Goal: Information Seeking & Learning: Learn about a topic

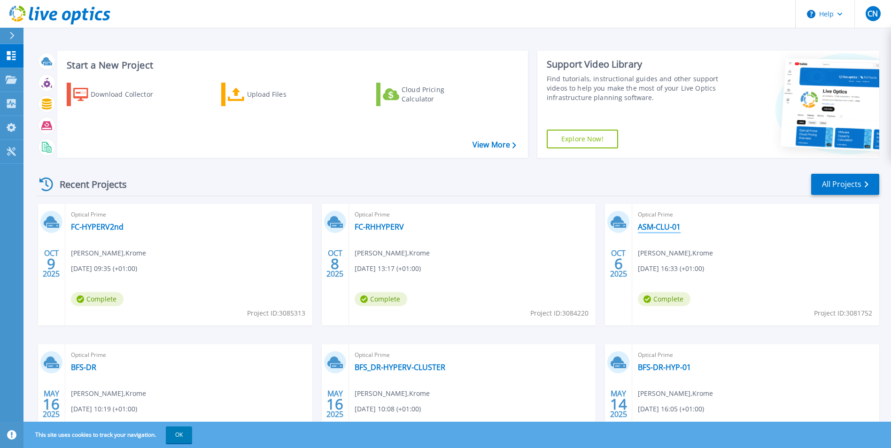
click at [670, 226] on link "ASM-CLU-01" at bounding box center [659, 226] width 43 height 9
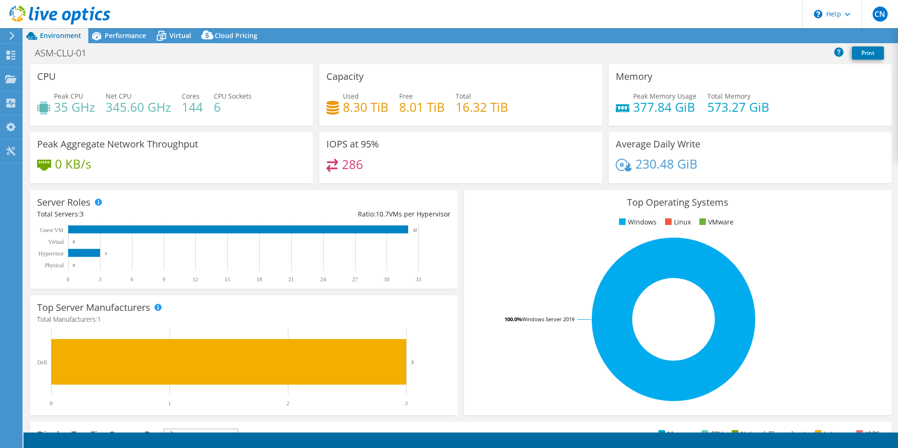
select select "USD"
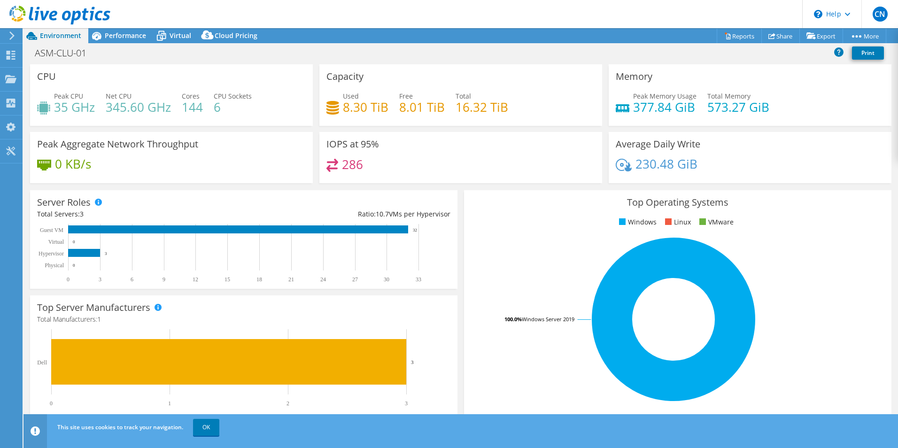
scroll to position [179, 0]
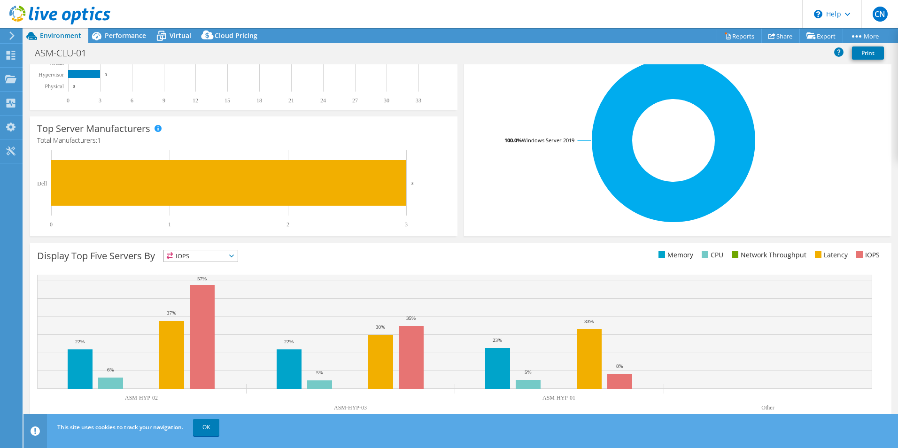
click at [229, 267] on div "Display Top Five Servers By IOPS IOPS" at bounding box center [460, 334] width 861 height 183
click at [231, 259] on span "IOPS" at bounding box center [201, 255] width 74 height 11
click at [214, 282] on li "Memory" at bounding box center [201, 281] width 74 height 13
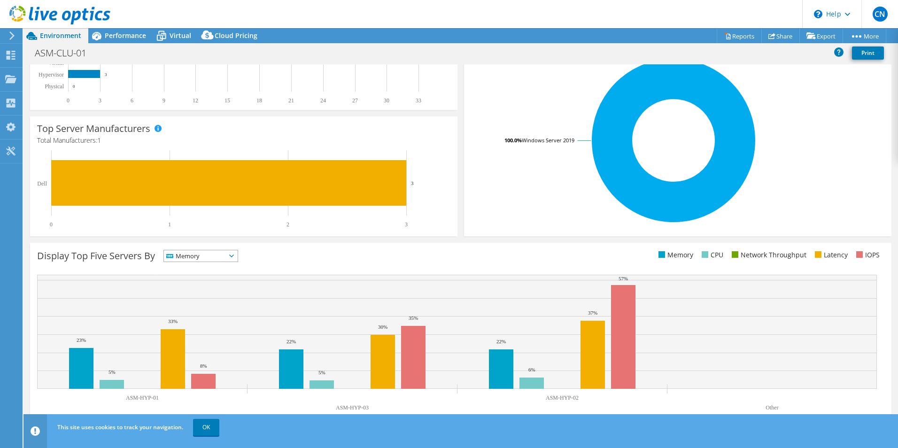
click at [238, 256] on span "Memory" at bounding box center [201, 255] width 74 height 11
click at [223, 299] on li "CPU" at bounding box center [201, 294] width 74 height 13
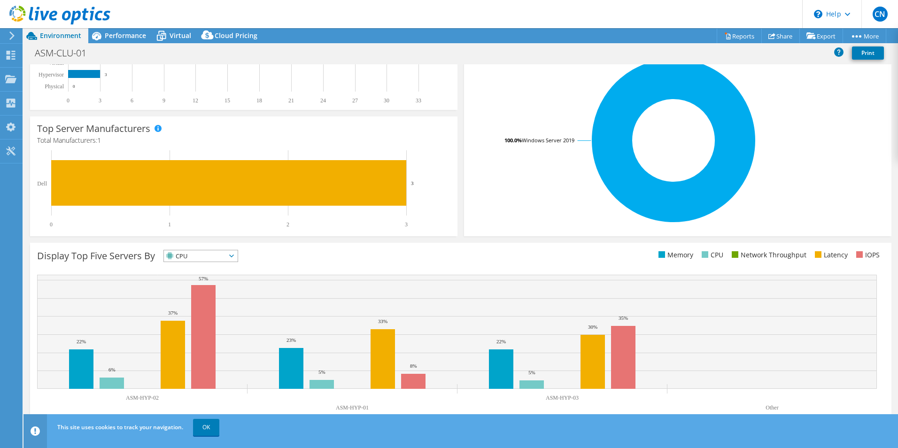
click at [238, 259] on span "CPU" at bounding box center [201, 255] width 74 height 11
click at [217, 311] on li "Network Throughput" at bounding box center [201, 307] width 74 height 13
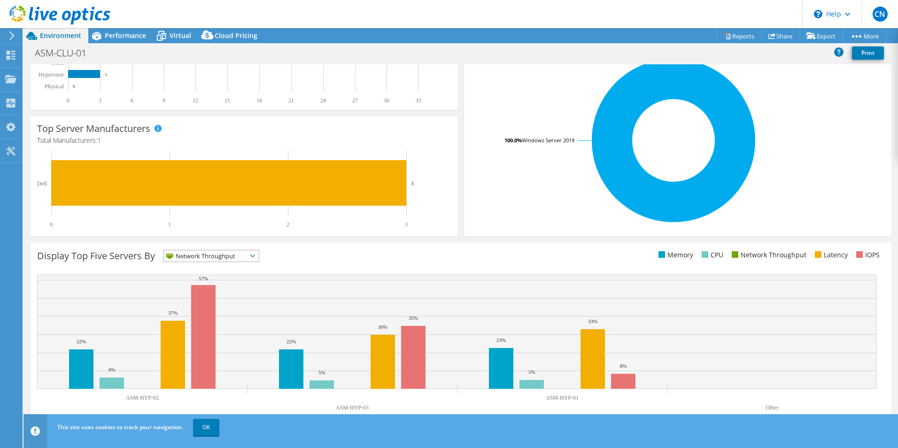
click at [226, 261] on span "Network Throughput" at bounding box center [205, 255] width 83 height 11
click at [214, 313] on li "Network Throughput" at bounding box center [211, 307] width 95 height 13
click at [209, 259] on span "Network Throughput" at bounding box center [205, 255] width 83 height 11
click at [201, 321] on li "Latency" at bounding box center [211, 320] width 95 height 13
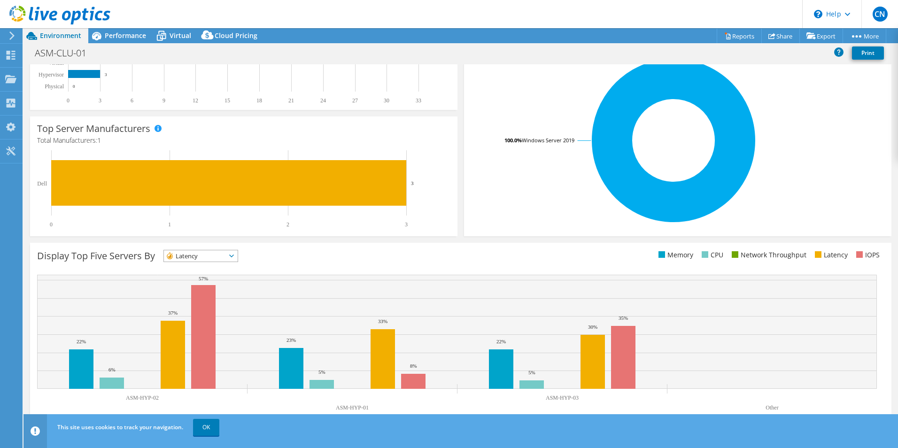
click at [226, 253] on span "Latency" at bounding box center [195, 255] width 62 height 11
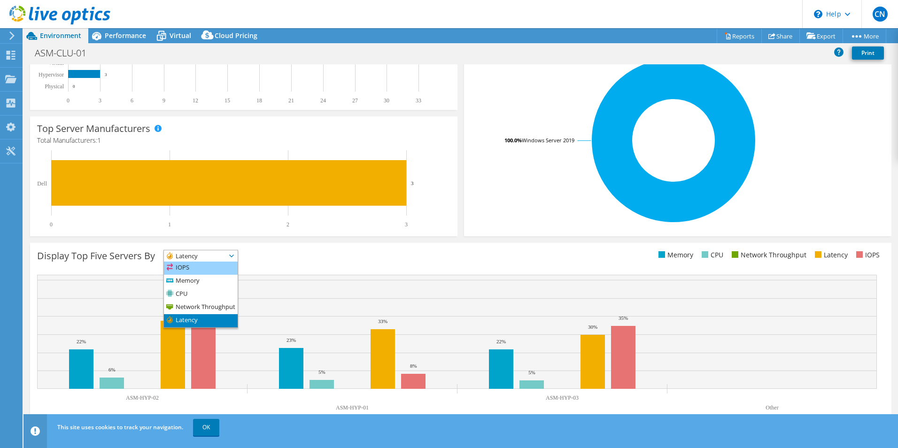
click at [220, 267] on li "IOPS" at bounding box center [201, 268] width 74 height 13
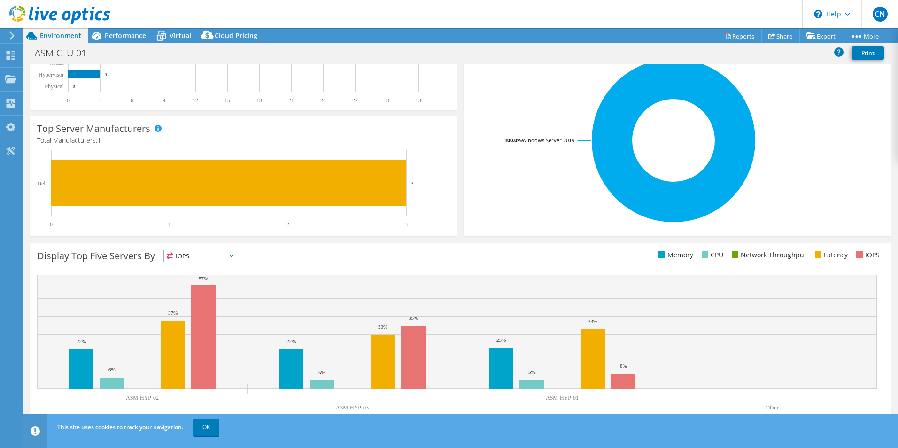
click at [217, 263] on div "Display Top Five Servers By IOPS IOPS" at bounding box center [249, 257] width 424 height 15
click at [217, 255] on span "IOPS" at bounding box center [195, 255] width 62 height 11
click at [206, 282] on li "Memory" at bounding box center [201, 281] width 74 height 13
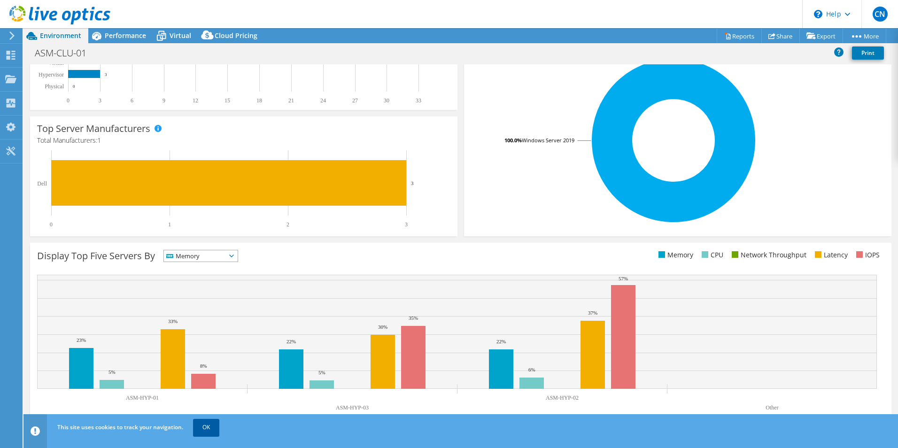
click at [194, 426] on link "OK" at bounding box center [206, 427] width 26 height 17
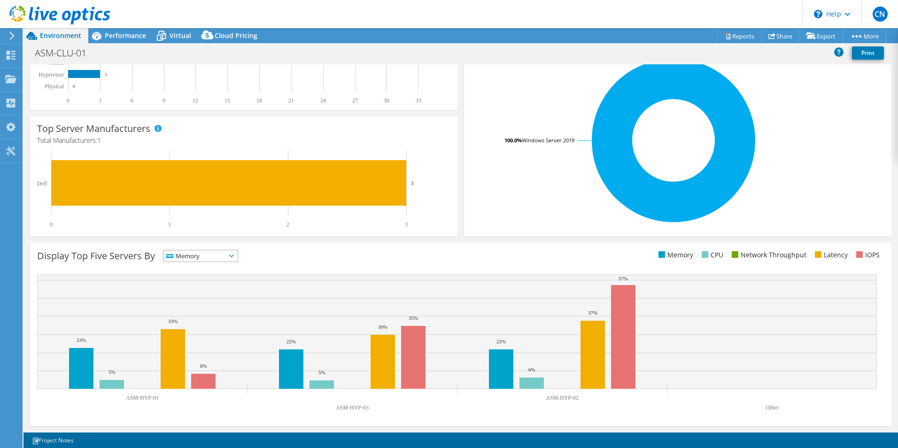
click at [209, 258] on span "Memory" at bounding box center [195, 255] width 62 height 11
click at [198, 312] on li "Network Throughput" at bounding box center [201, 307] width 74 height 13
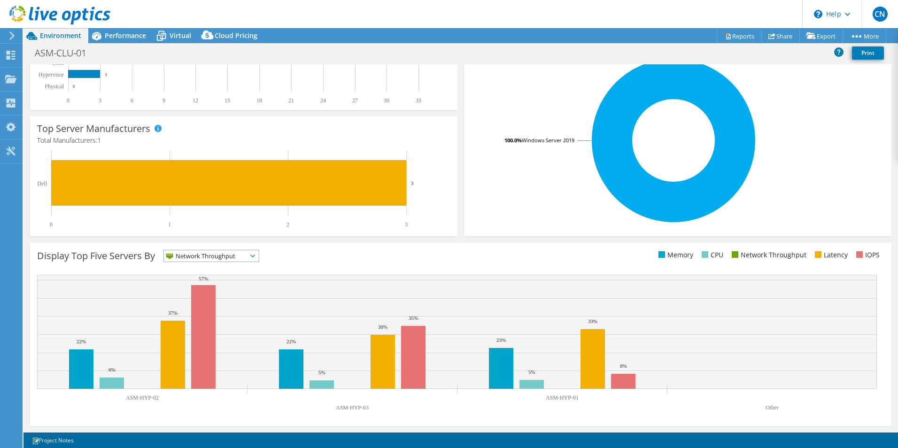
click at [209, 255] on span "Network Throughput" at bounding box center [205, 255] width 83 height 11
click at [199, 323] on li "Latency" at bounding box center [211, 320] width 95 height 13
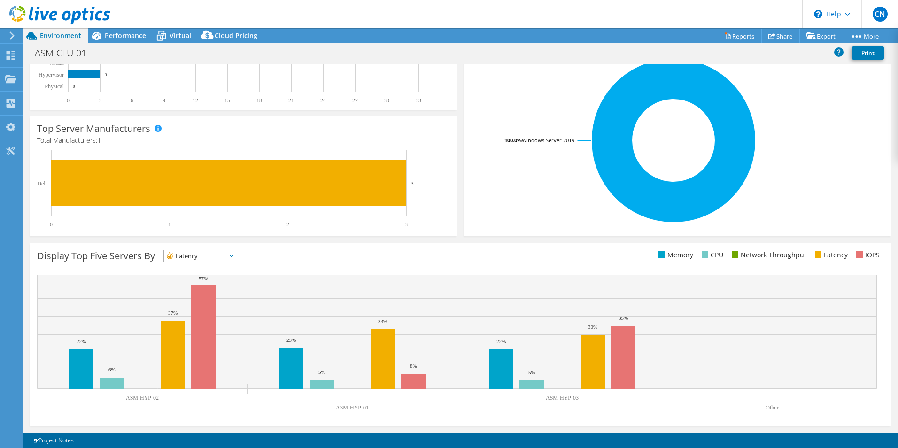
click at [206, 260] on span "Latency" at bounding box center [195, 255] width 62 height 11
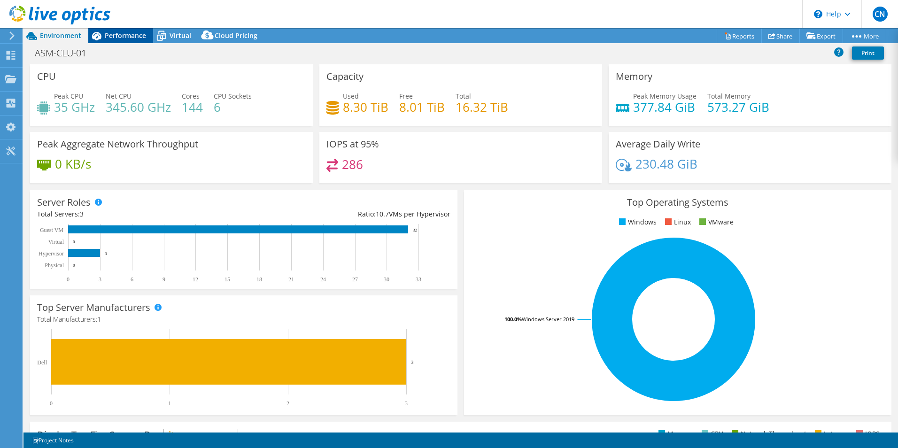
click at [124, 36] on span "Performance" at bounding box center [125, 35] width 41 height 9
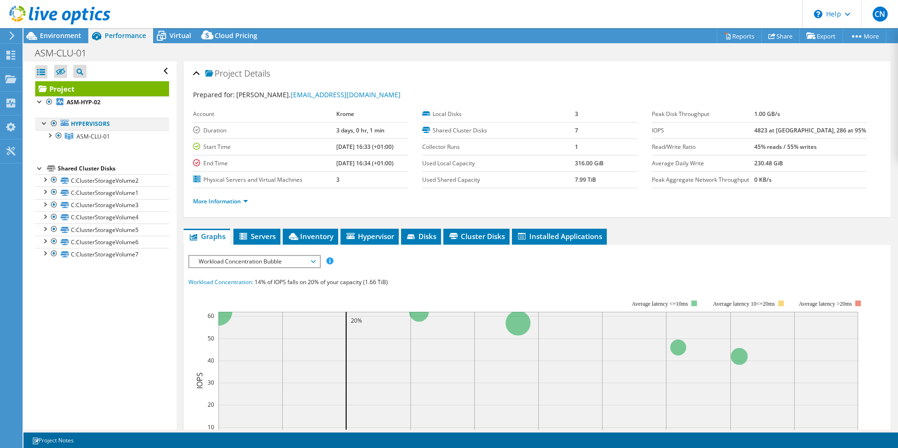
click at [46, 125] on div at bounding box center [44, 122] width 9 height 9
click at [40, 102] on div at bounding box center [39, 100] width 9 height 9
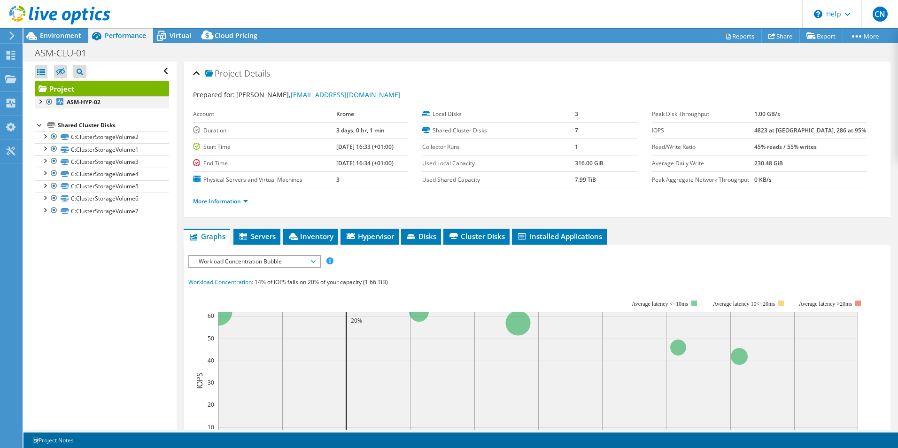
click at [40, 102] on div at bounding box center [39, 100] width 9 height 9
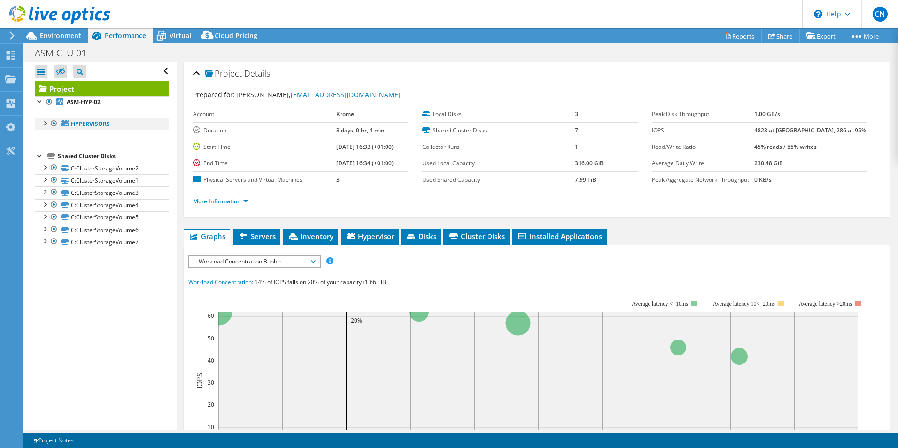
click at [45, 120] on div at bounding box center [44, 122] width 9 height 9
click at [80, 141] on link "ASM-CLU-01" at bounding box center [102, 136] width 134 height 12
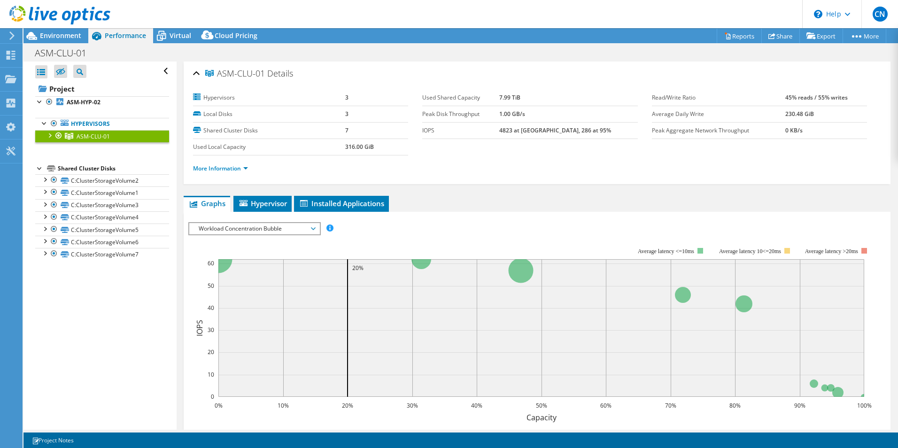
click at [281, 229] on span "Workload Concentration Bubble" at bounding box center [254, 228] width 121 height 11
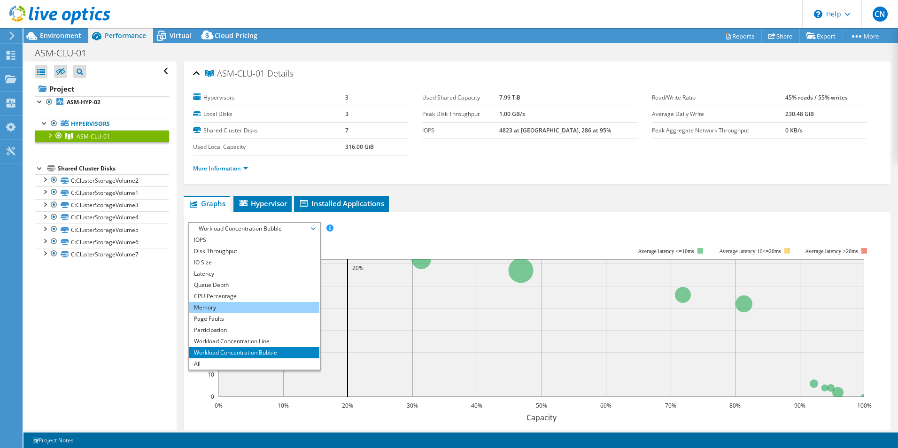
click at [223, 309] on li "Memory" at bounding box center [254, 307] width 130 height 11
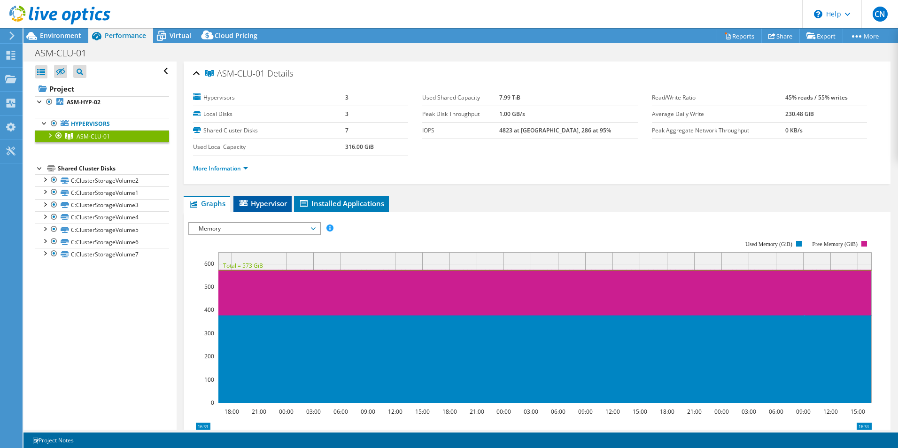
click at [257, 206] on span "Hypervisor" at bounding box center [262, 203] width 49 height 9
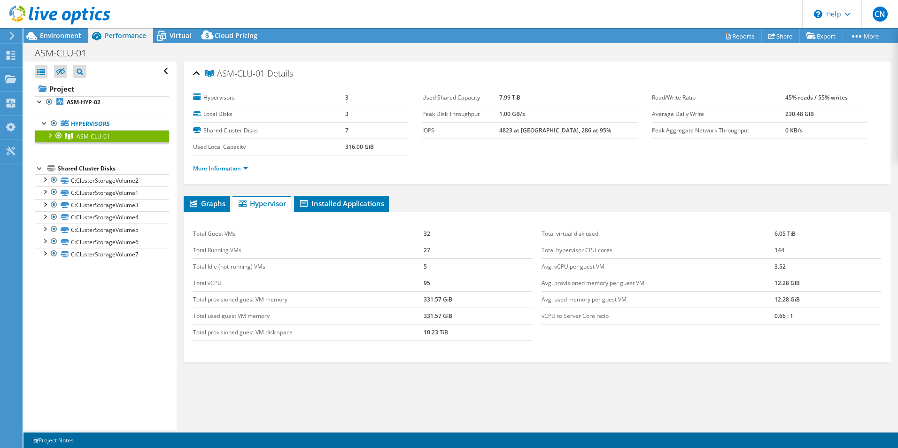
click at [329, 214] on div "Total Guest VMs 32 Total Running VMs 27 Total Idle (not-running) VMs 5 Total vC…" at bounding box center [537, 287] width 707 height 150
click at [321, 201] on span "Installed Applications" at bounding box center [341, 203] width 85 height 9
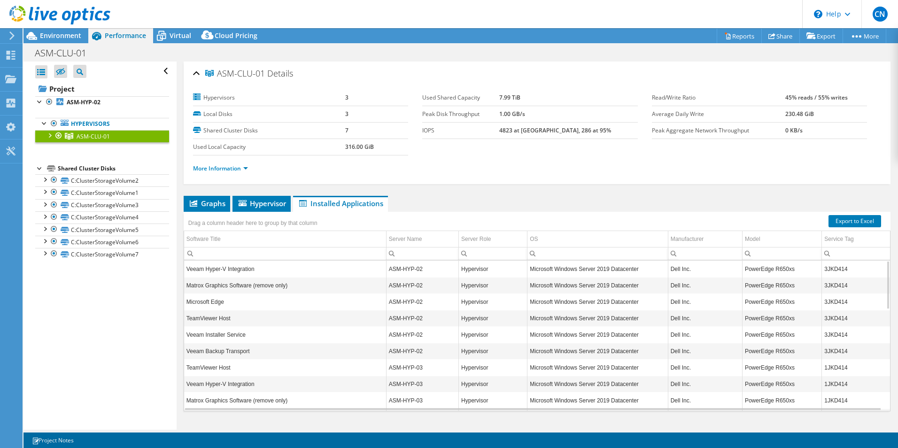
click at [266, 195] on div "ASM-CLU-01 Details Hypervisors 3 Local Disks 3 Shared Cluster Disks 7 Used Loca…" at bounding box center [537, 255] width 721 height 386
click at [263, 206] on span "Hypervisor" at bounding box center [261, 203] width 49 height 9
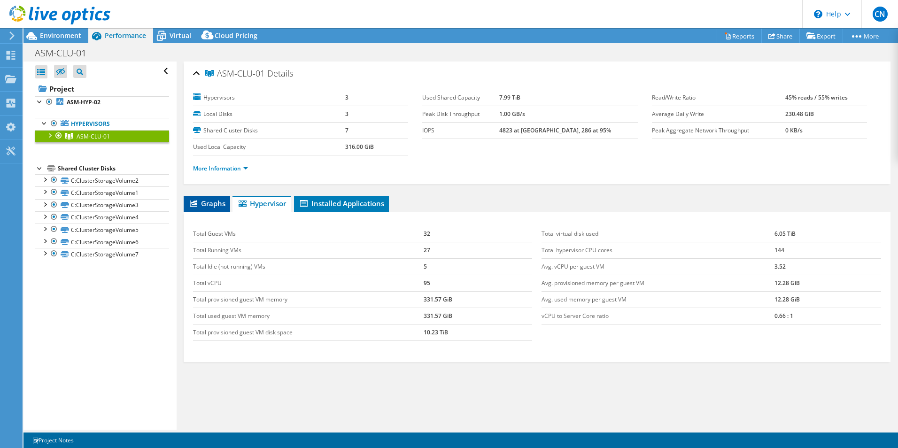
click at [216, 199] on span "Graphs" at bounding box center [206, 203] width 37 height 9
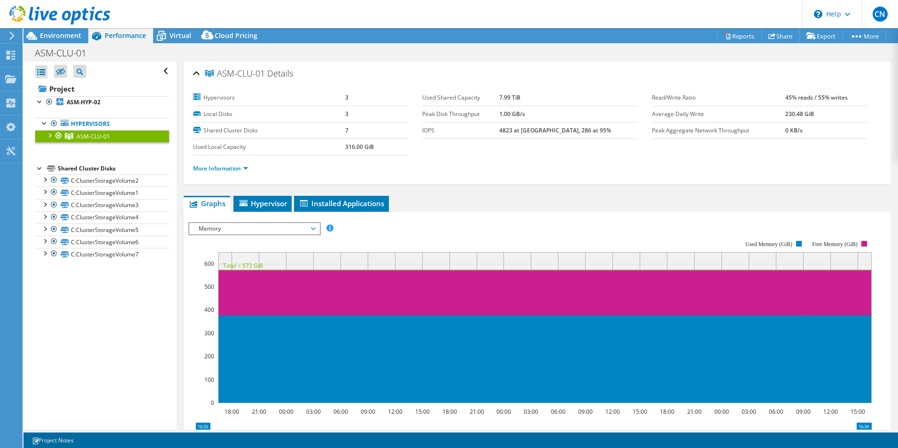
click at [50, 137] on div at bounding box center [49, 134] width 9 height 9
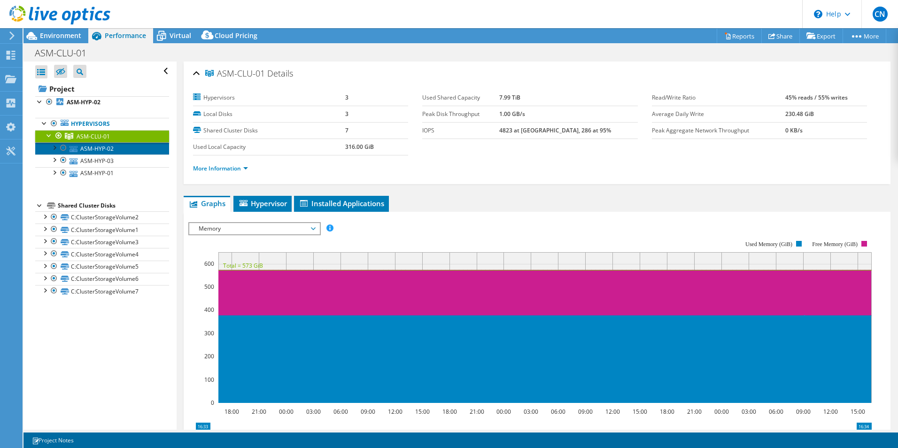
click at [94, 151] on link "ASM-HYP-02" at bounding box center [102, 148] width 134 height 12
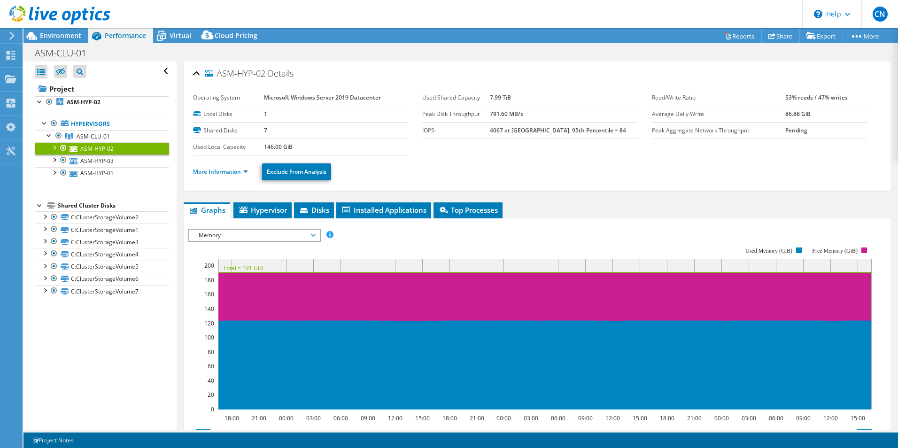
click at [55, 147] on div at bounding box center [53, 146] width 9 height 9
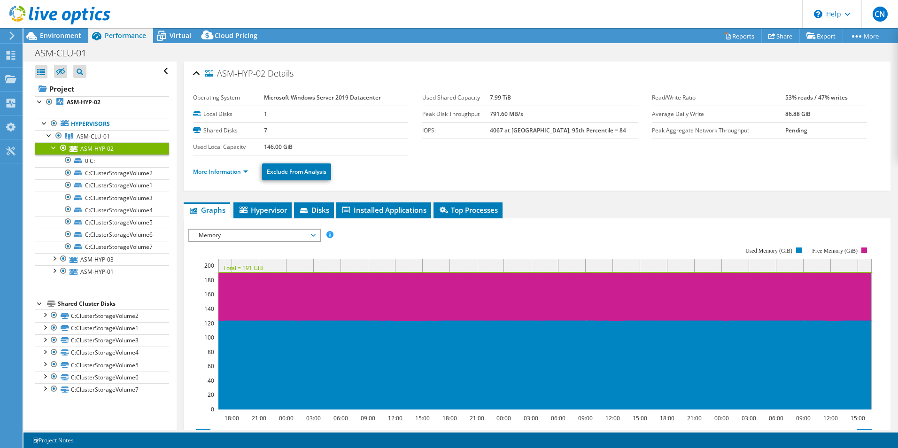
click at [55, 147] on div at bounding box center [53, 146] width 9 height 9
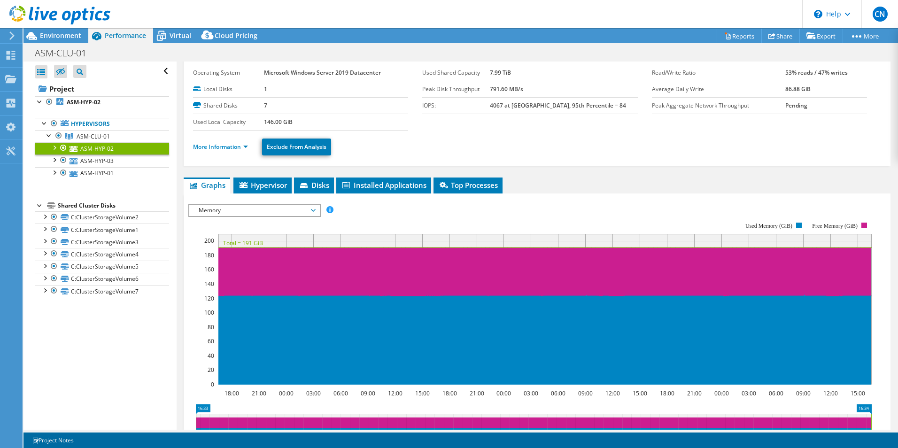
scroll to position [26, 0]
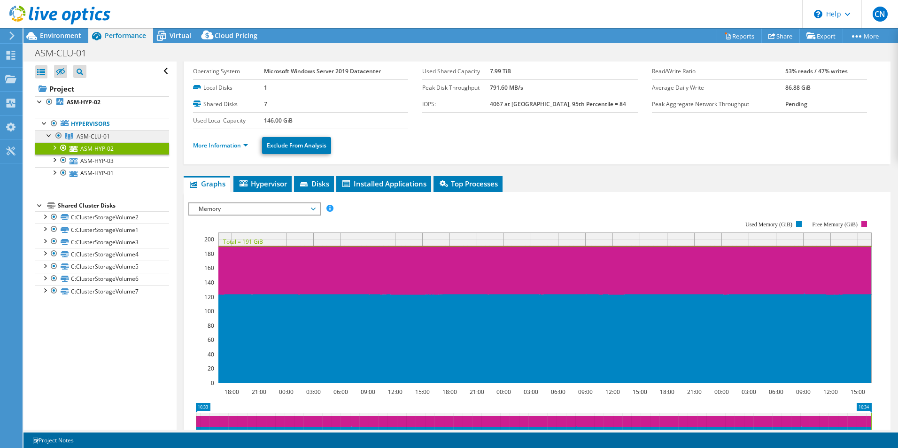
click at [85, 136] on span "ASM-CLU-01" at bounding box center [93, 136] width 33 height 8
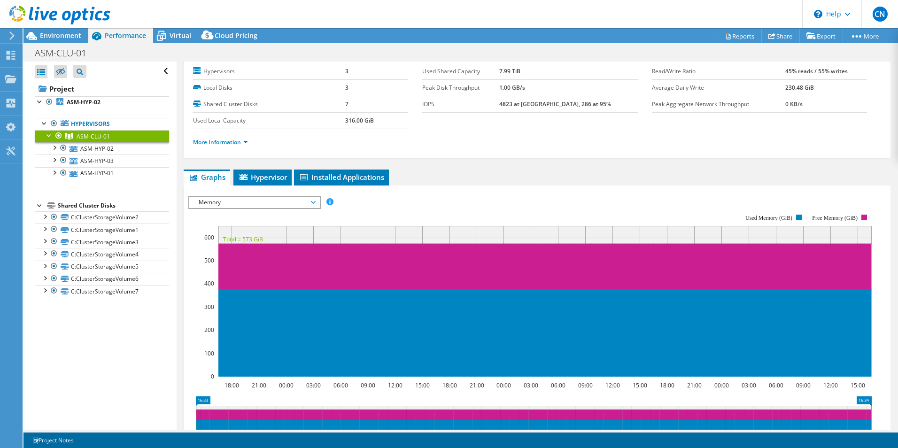
click at [262, 202] on span "Memory" at bounding box center [254, 202] width 121 height 11
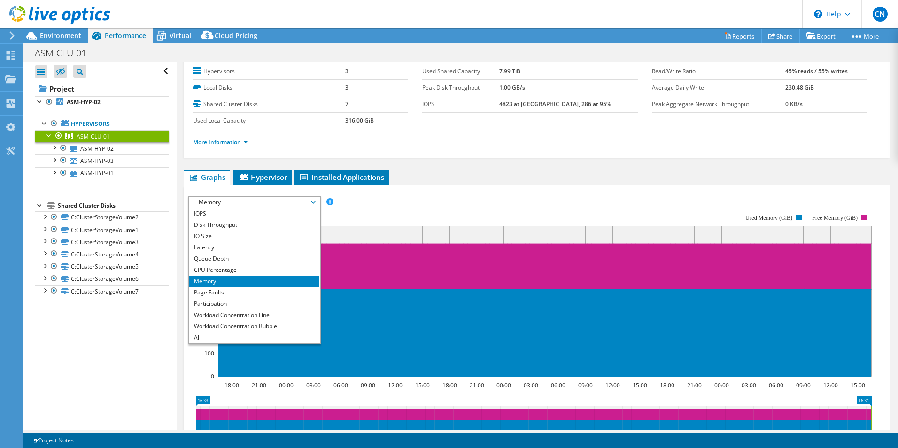
click at [262, 202] on span "Memory" at bounding box center [254, 202] width 121 height 11
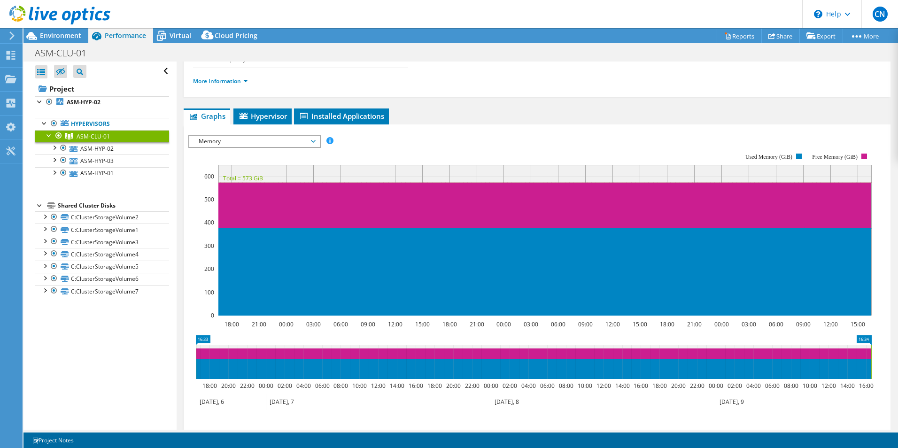
scroll to position [87, 0]
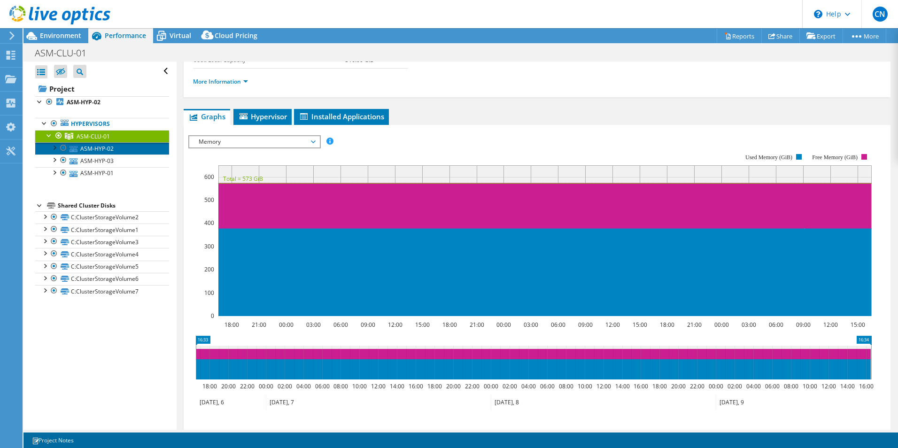
click at [106, 144] on link "ASM-HYP-02" at bounding box center [102, 148] width 134 height 12
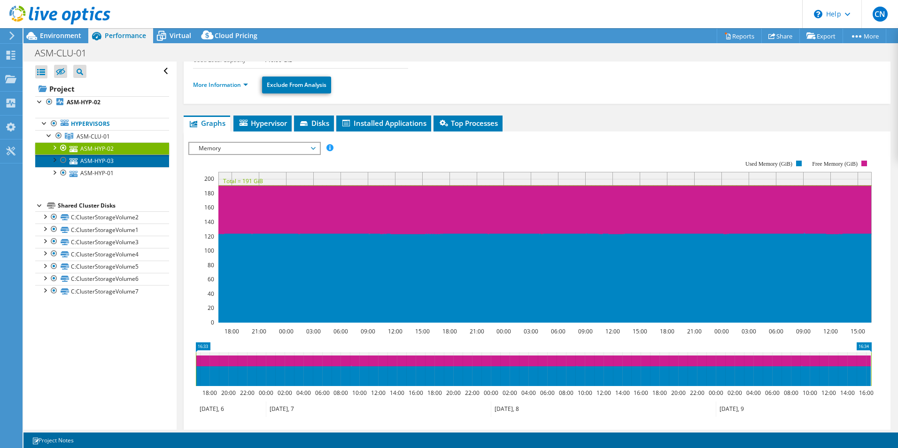
click at [92, 159] on link "ASM-HYP-03" at bounding box center [102, 161] width 134 height 12
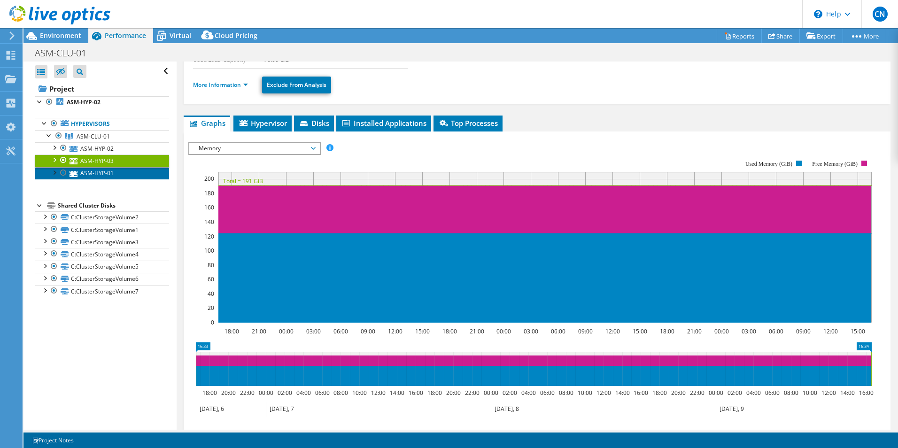
click at [89, 173] on link "ASM-HYP-01" at bounding box center [102, 173] width 134 height 12
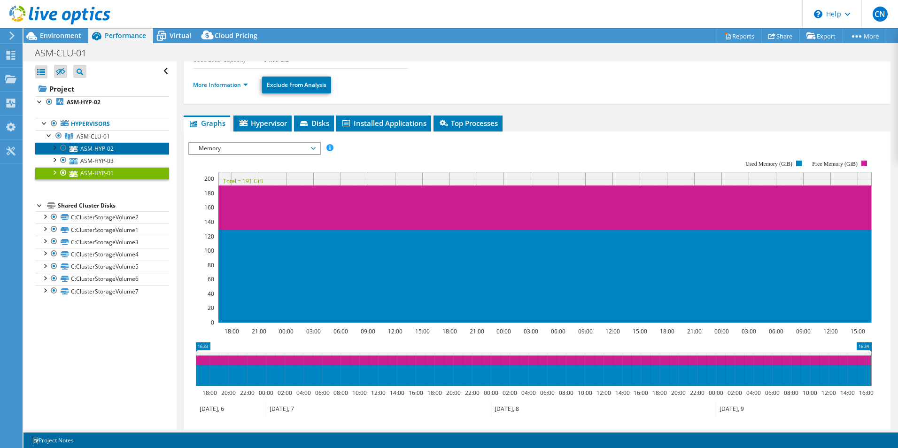
click at [94, 152] on link "ASM-HYP-02" at bounding box center [102, 148] width 134 height 12
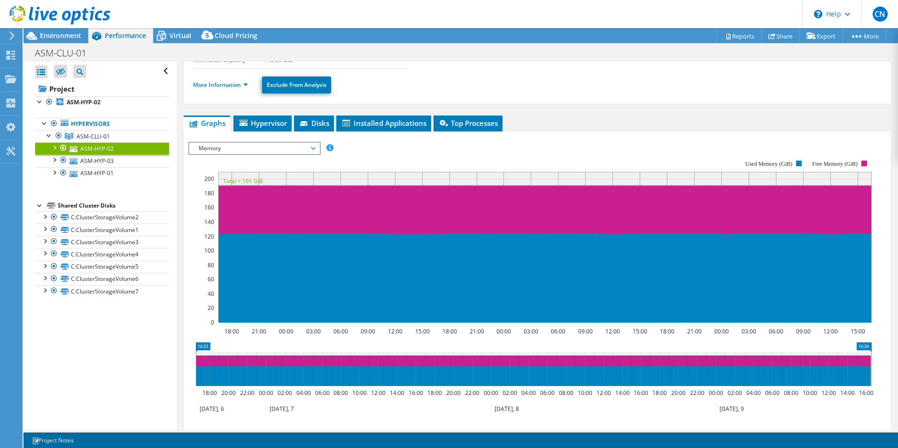
click at [227, 151] on span "Memory" at bounding box center [254, 148] width 121 height 11
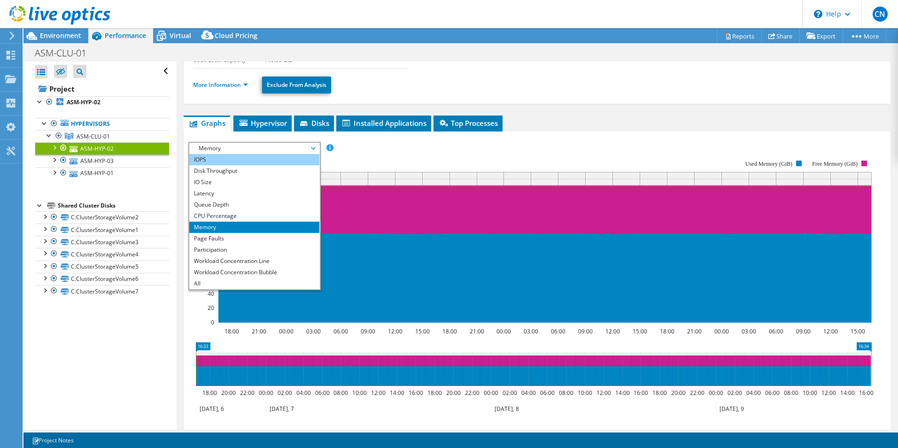
click at [219, 161] on li "IOPS" at bounding box center [254, 159] width 130 height 11
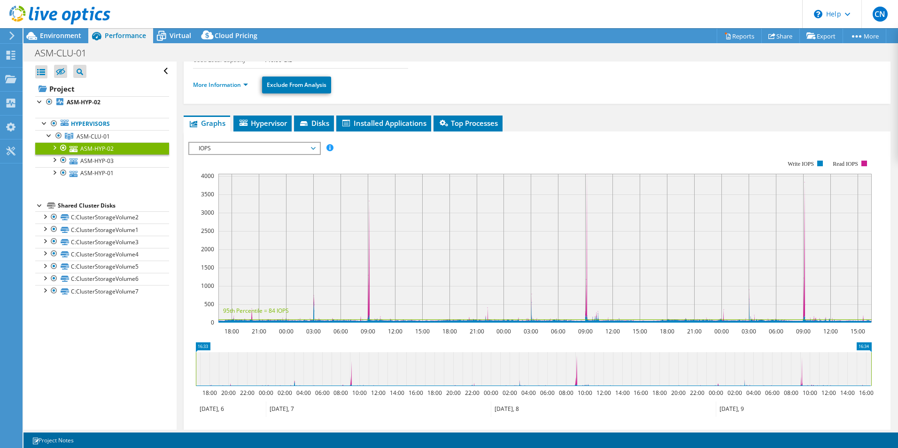
click at [224, 147] on span "IOPS" at bounding box center [254, 148] width 121 height 11
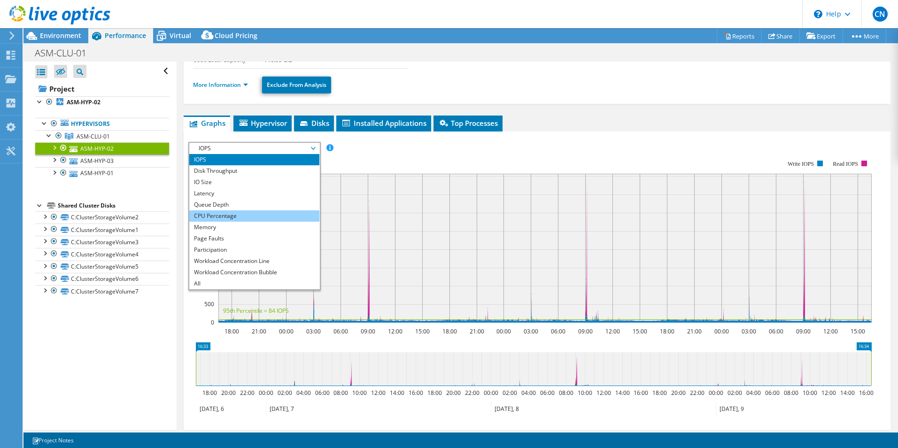
click at [215, 218] on li "CPU Percentage" at bounding box center [254, 215] width 130 height 11
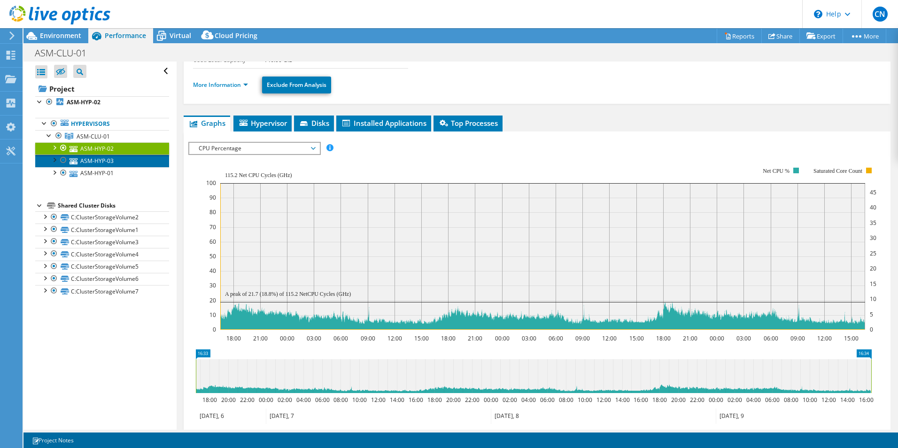
click at [100, 163] on link "ASM-HYP-03" at bounding box center [102, 161] width 134 height 12
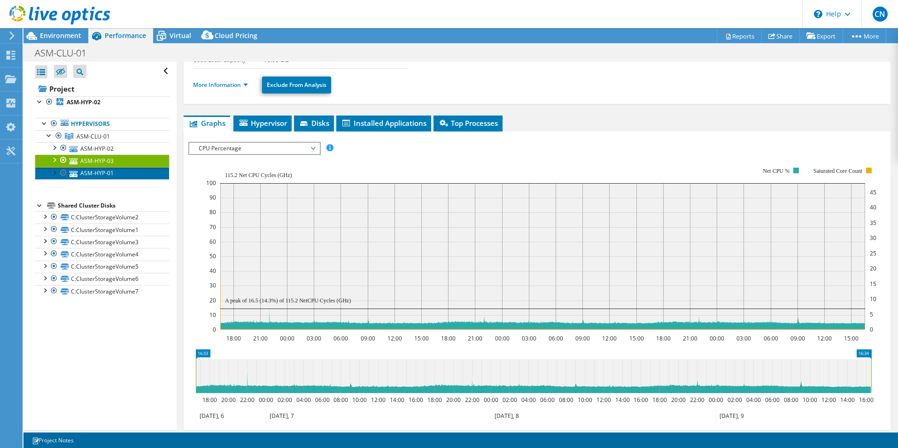
click at [108, 173] on link "ASM-HYP-01" at bounding box center [102, 173] width 134 height 12
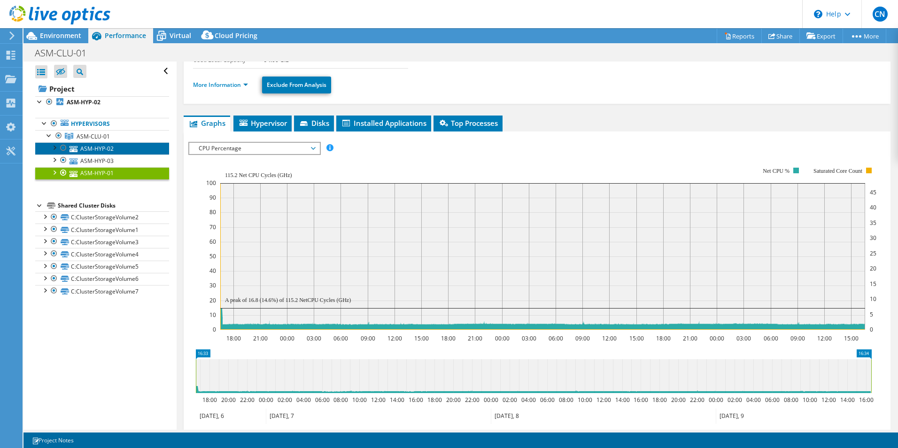
click at [58, 154] on link "ASM-HYP-02" at bounding box center [102, 148] width 134 height 12
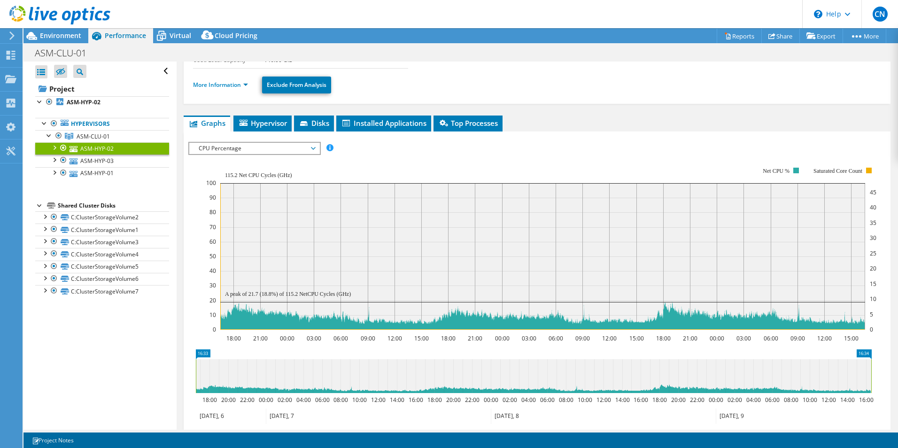
click at [56, 150] on div at bounding box center [53, 146] width 9 height 9
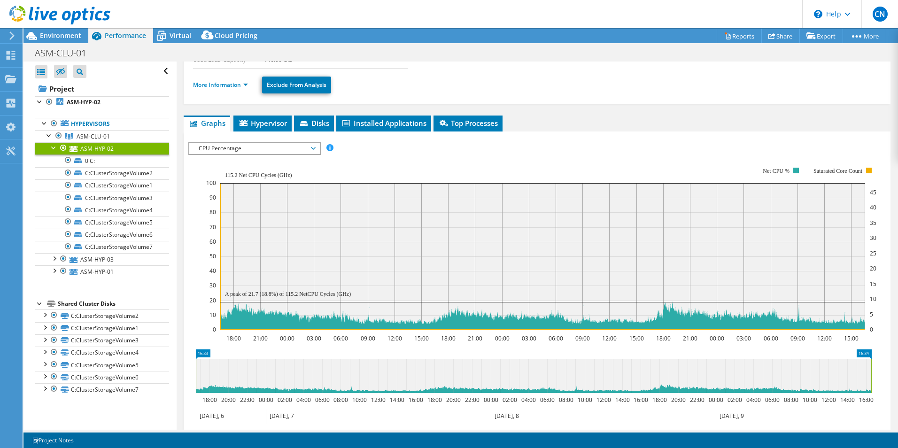
click at [48, 146] on link "ASM-HYP-02" at bounding box center [102, 148] width 134 height 12
click at [52, 148] on div at bounding box center [53, 146] width 9 height 9
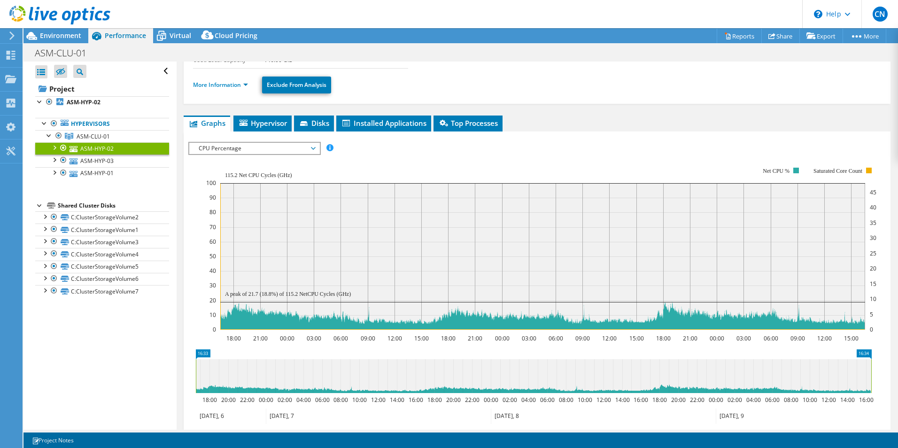
click at [283, 153] on span "CPU Percentage" at bounding box center [254, 148] width 121 height 11
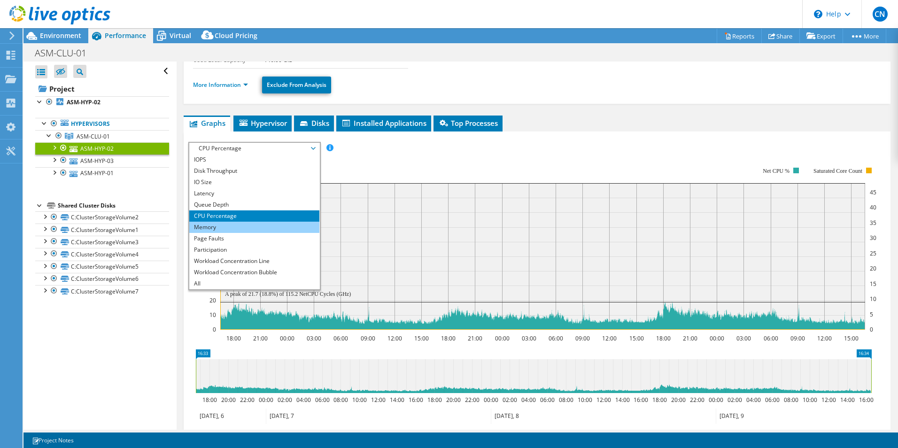
click at [244, 225] on li "Memory" at bounding box center [254, 227] width 130 height 11
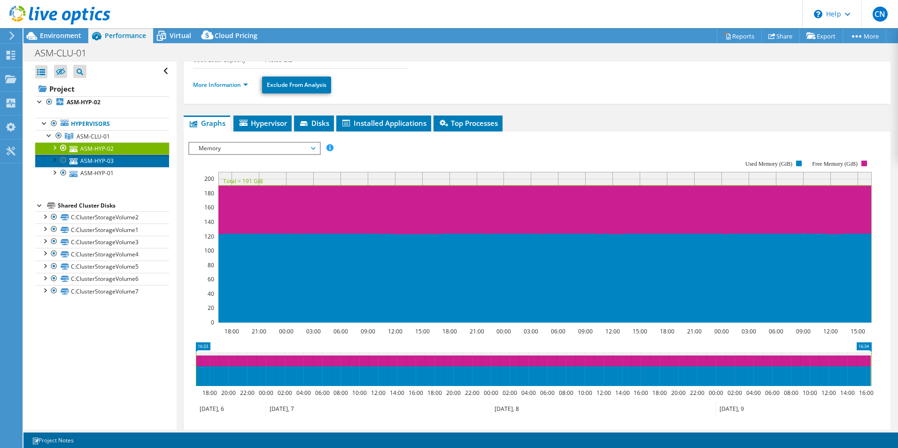
click at [98, 159] on link "ASM-HYP-03" at bounding box center [102, 161] width 134 height 12
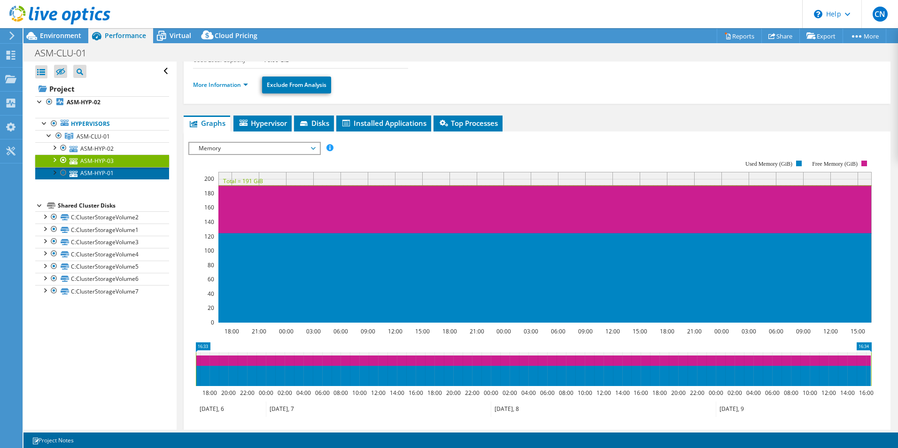
click at [113, 172] on link "ASM-HYP-01" at bounding box center [102, 173] width 134 height 12
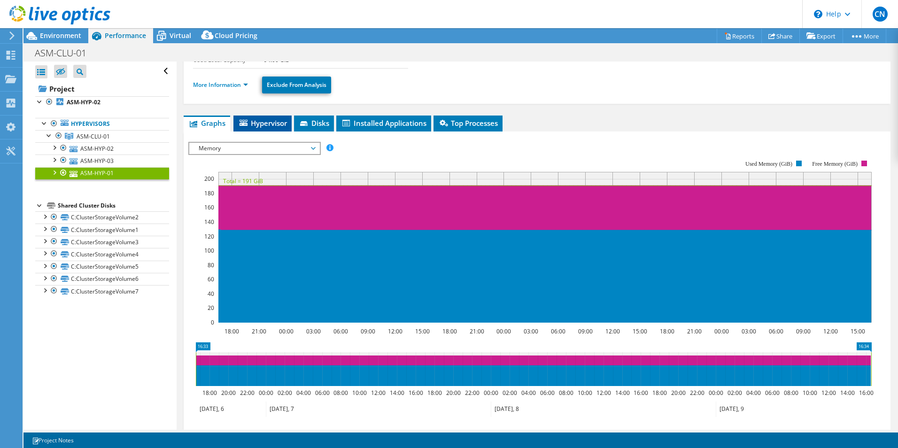
click at [248, 120] on span "Hypervisor" at bounding box center [262, 122] width 49 height 9
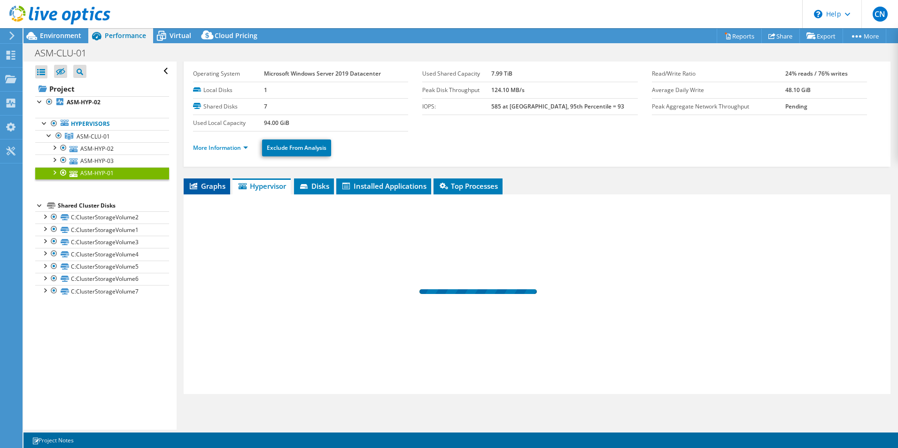
click at [204, 193] on li "Graphs" at bounding box center [207, 186] width 46 height 16
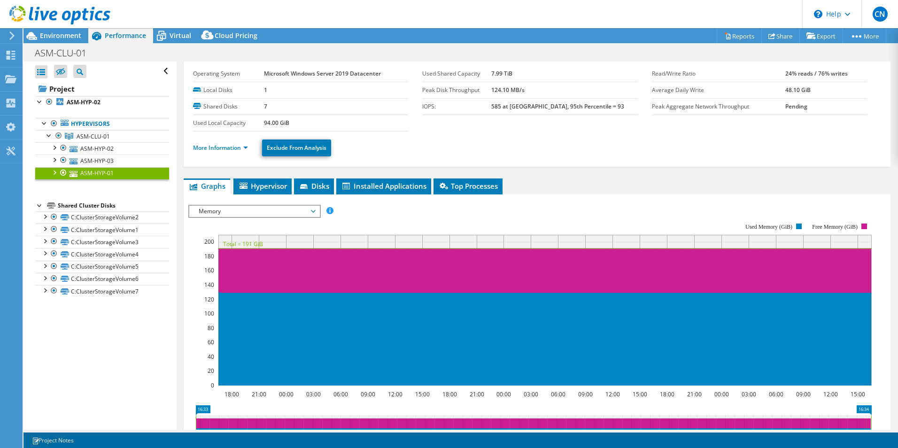
scroll to position [87, 0]
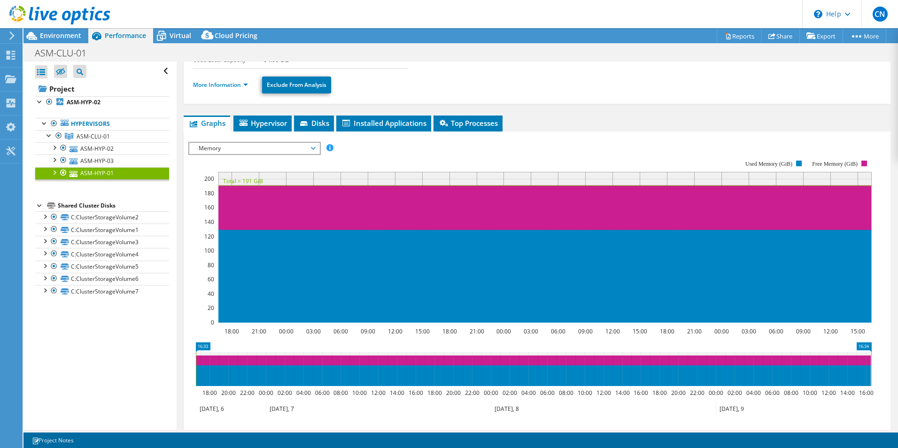
click at [256, 148] on span "Memory" at bounding box center [254, 148] width 121 height 11
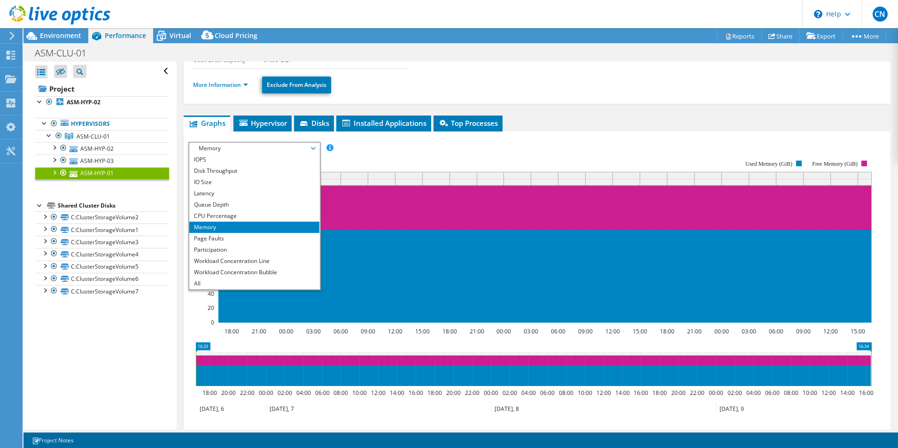
click at [108, 349] on div "Open All Close All Hide Excluded Nodes Project Tree Filter" at bounding box center [99, 246] width 153 height 368
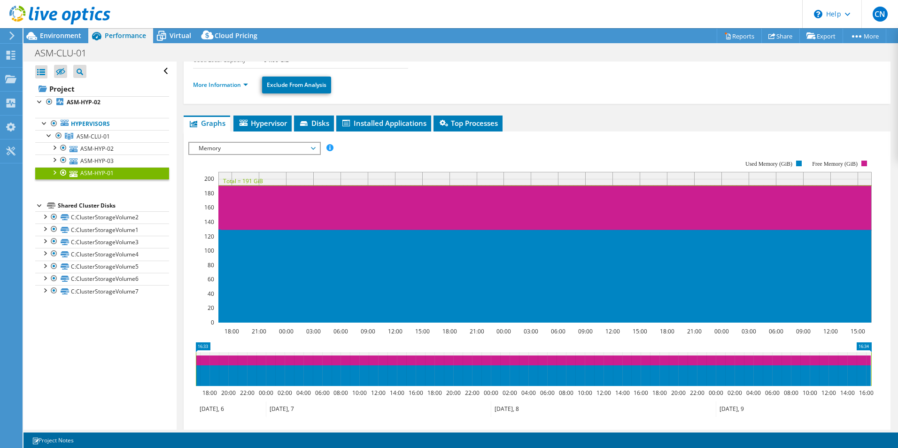
click at [55, 172] on div at bounding box center [53, 171] width 9 height 9
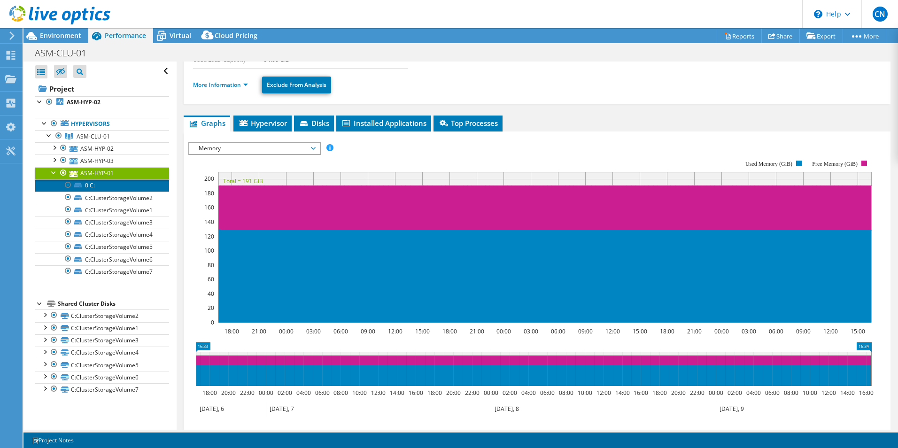
click at [91, 186] on link "0 C:" at bounding box center [102, 185] width 134 height 12
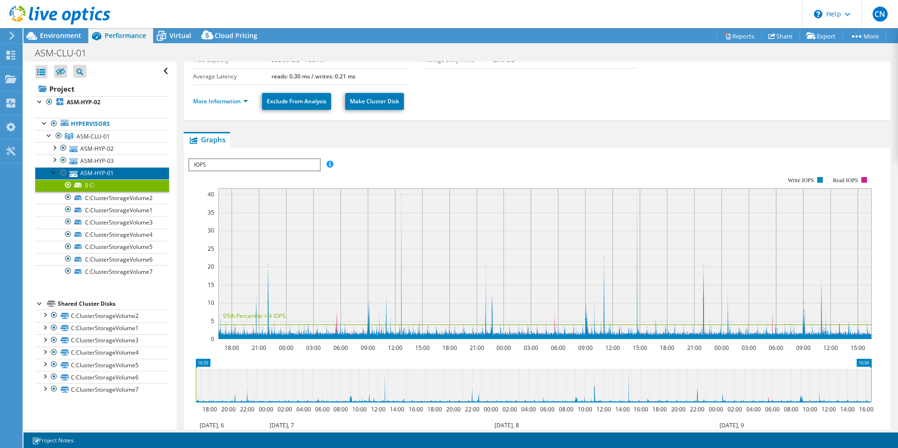
click at [86, 173] on link "ASM-HYP-01" at bounding box center [102, 173] width 134 height 12
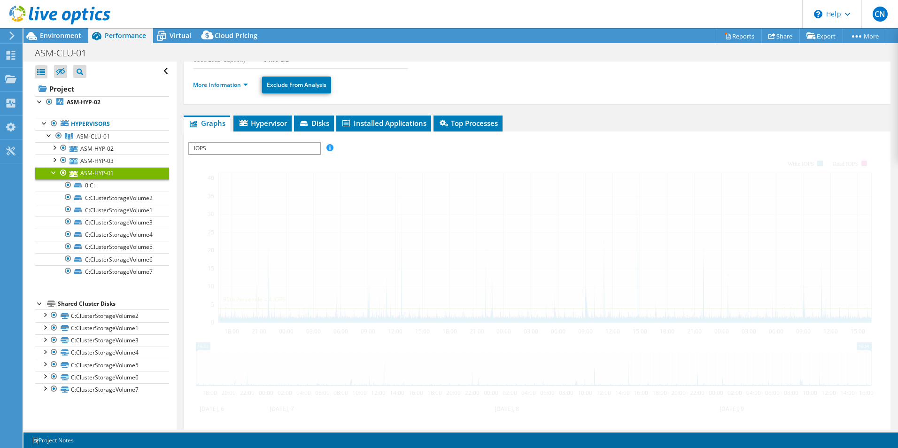
click at [54, 170] on div at bounding box center [53, 171] width 9 height 9
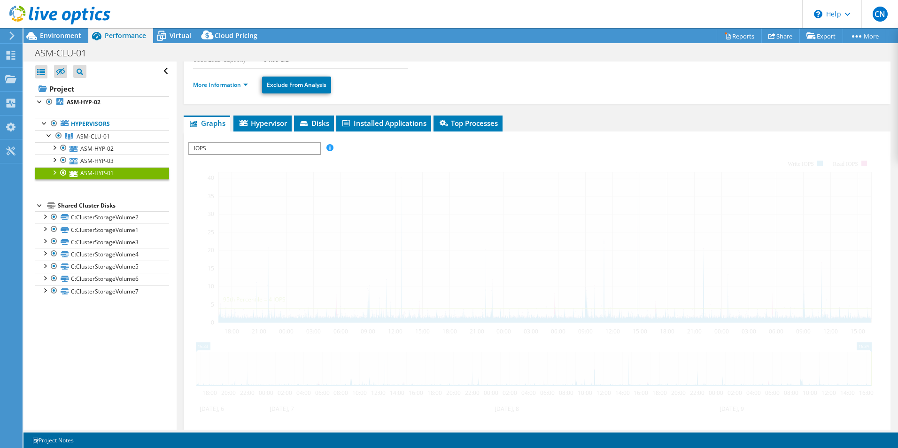
click at [223, 148] on span "IOPS" at bounding box center [254, 148] width 130 height 11
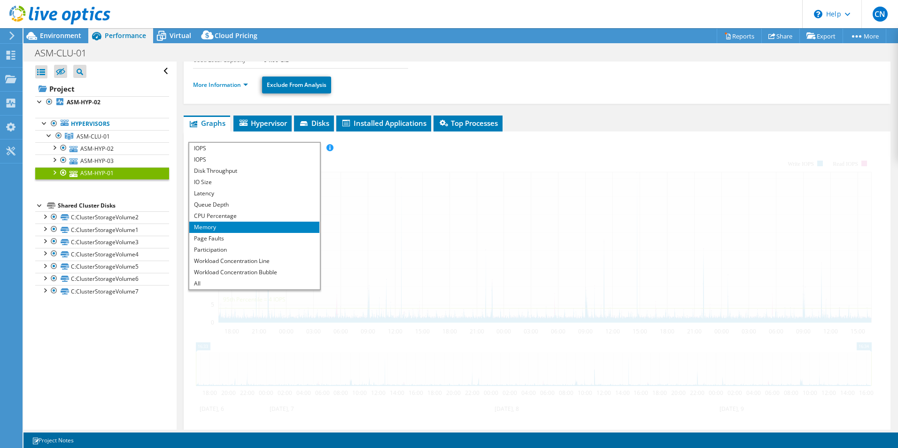
click at [221, 225] on li "Memory" at bounding box center [254, 227] width 130 height 11
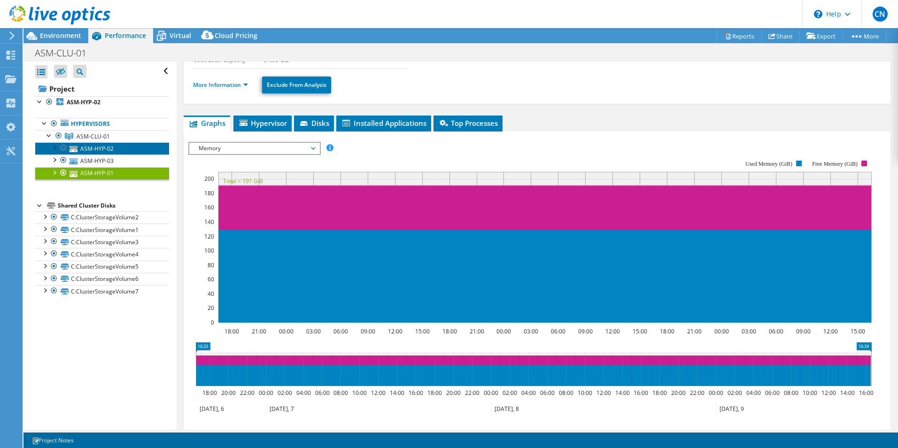
click at [105, 144] on link "ASM-HYP-02" at bounding box center [102, 148] width 134 height 12
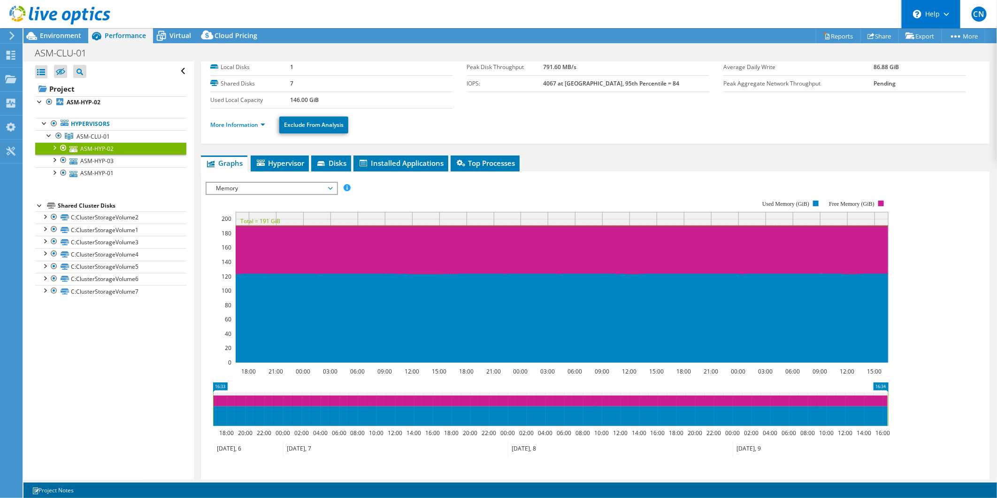
scroll to position [47, 0]
drag, startPoint x: 838, startPoint y: 3, endPoint x: 244, endPoint y: 404, distance: 716.4
click at [96, 360] on div "Open All Close All Hide Excluded Nodes Project Tree Filter" at bounding box center [108, 271] width 170 height 418
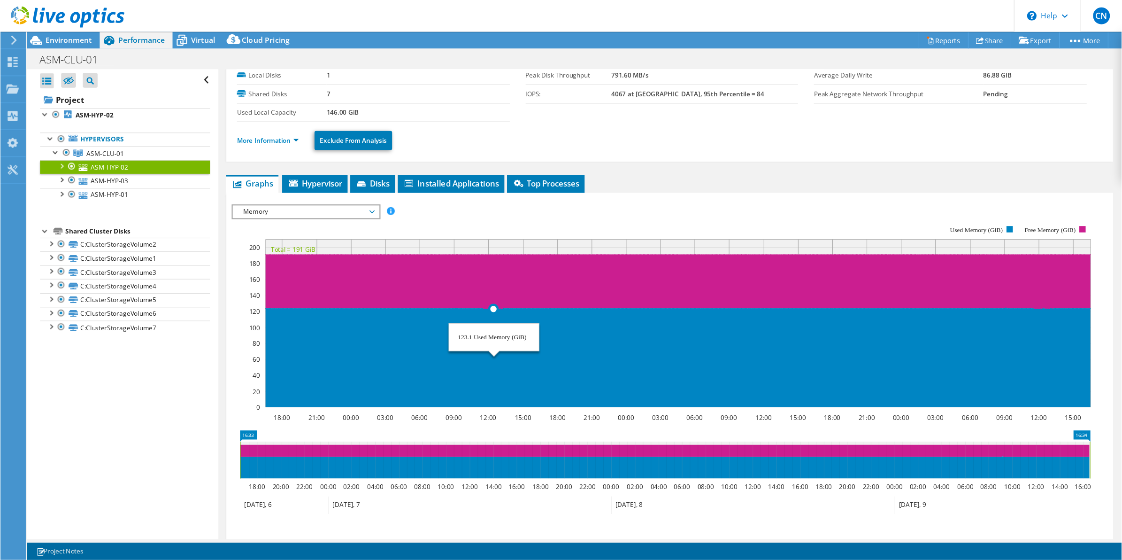
scroll to position [0, 0]
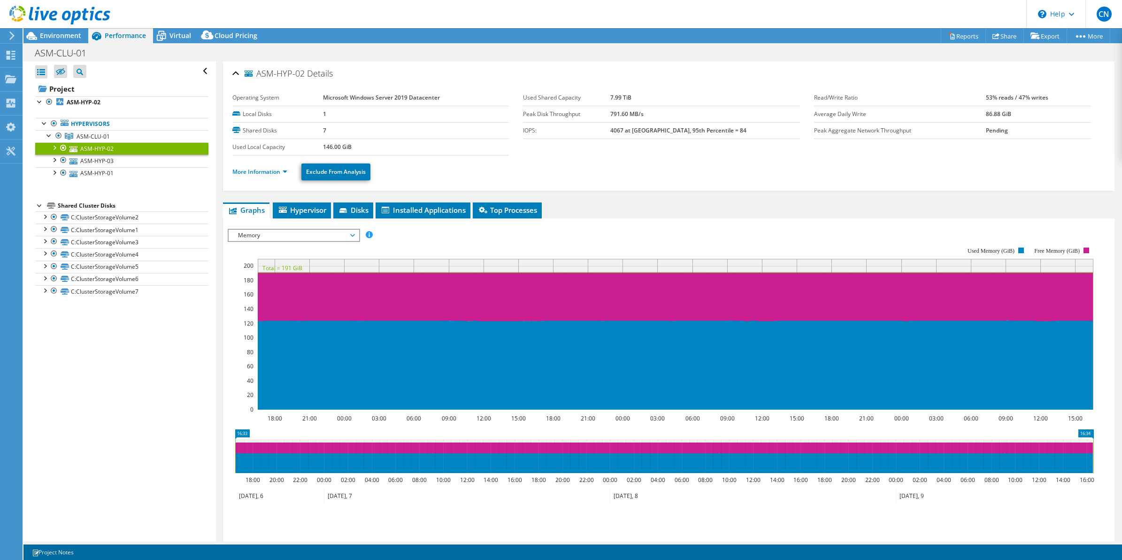
drag, startPoint x: 949, startPoint y: 0, endPoint x: 147, endPoint y: 351, distance: 875.6
click at [147, 351] on div "Open All Close All Hide Excluded Nodes Project Tree Filter" at bounding box center [119, 302] width 192 height 480
click at [116, 175] on link "ASM-HYP-01" at bounding box center [121, 173] width 173 height 12
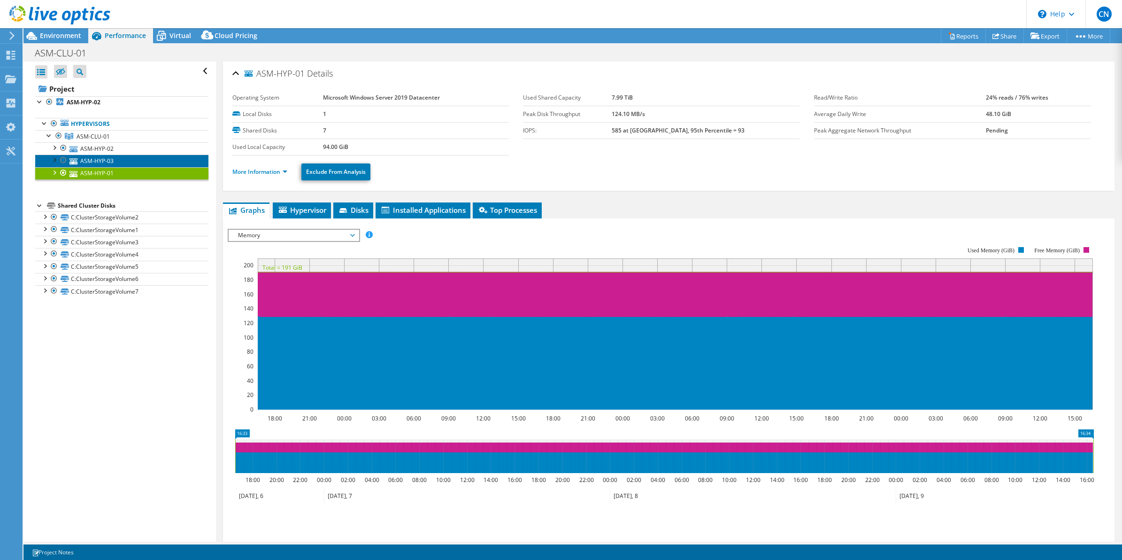
click at [120, 156] on link "ASM-HYP-03" at bounding box center [121, 161] width 173 height 12
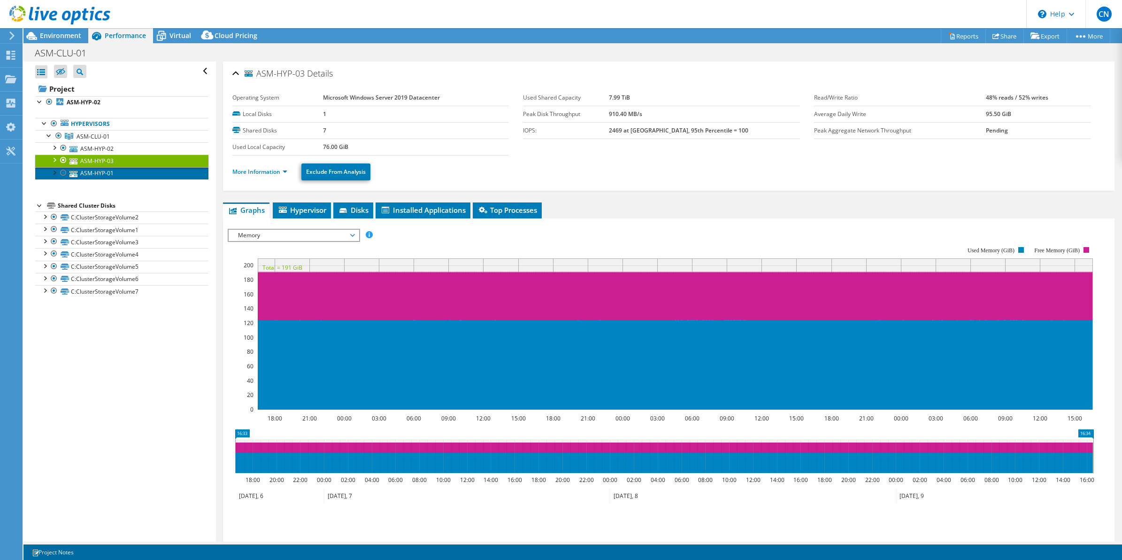
click at [111, 170] on link "ASM-HYP-01" at bounding box center [121, 173] width 173 height 12
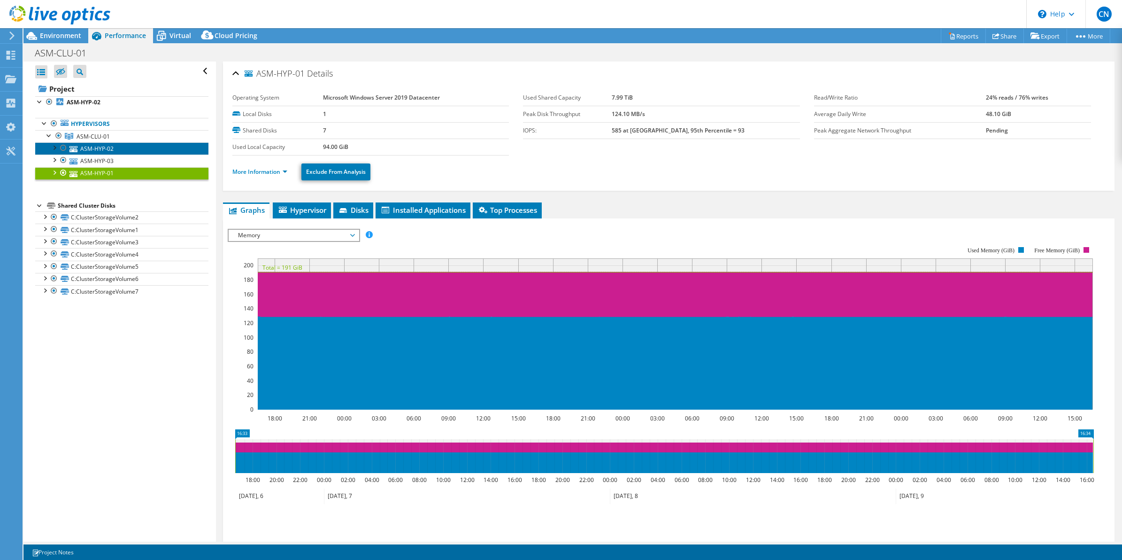
click at [125, 150] on link "ASM-HYP-02" at bounding box center [121, 148] width 173 height 12
